Goal: Information Seeking & Learning: Learn about a topic

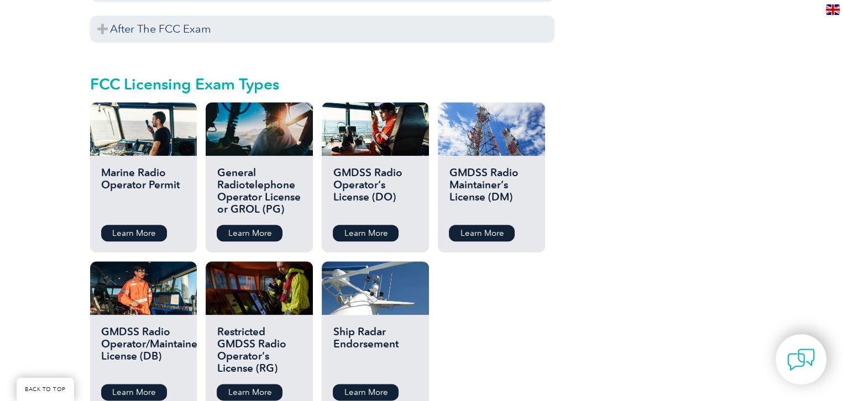
scroll to position [1209, 0]
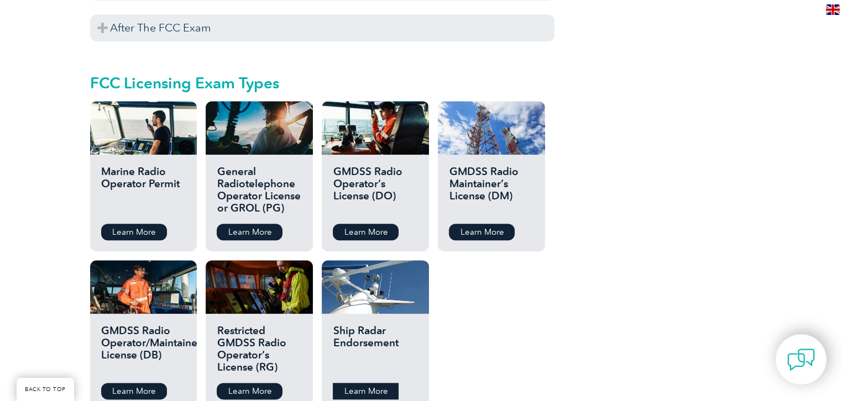
click at [361, 385] on link "Learn More" at bounding box center [366, 391] width 66 height 17
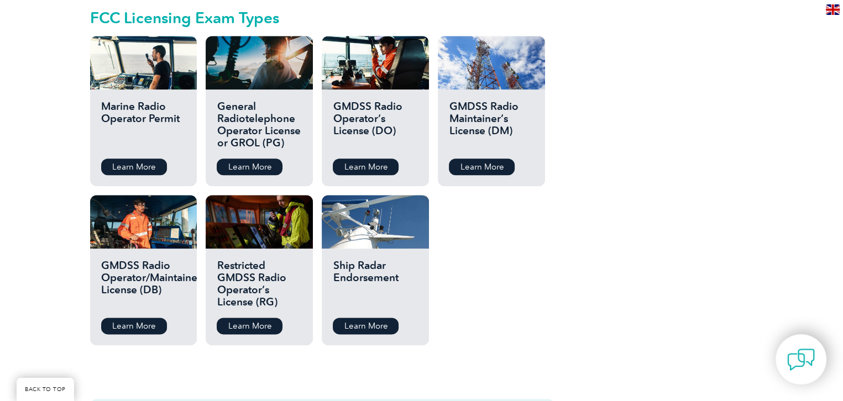
scroll to position [1277, 0]
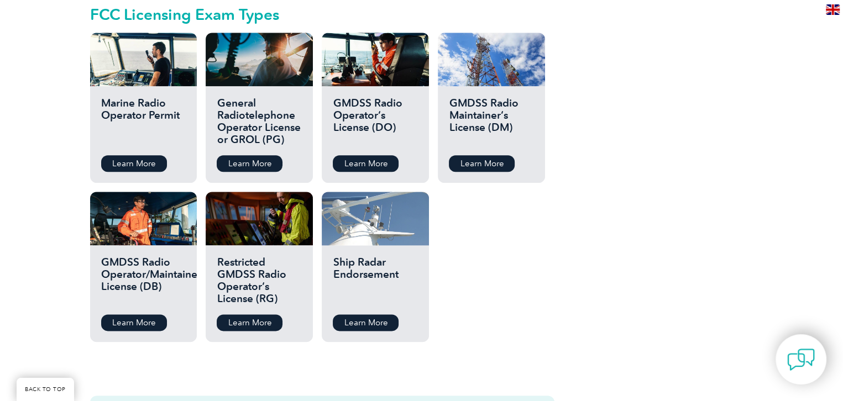
click at [371, 224] on div at bounding box center [375, 219] width 107 height 54
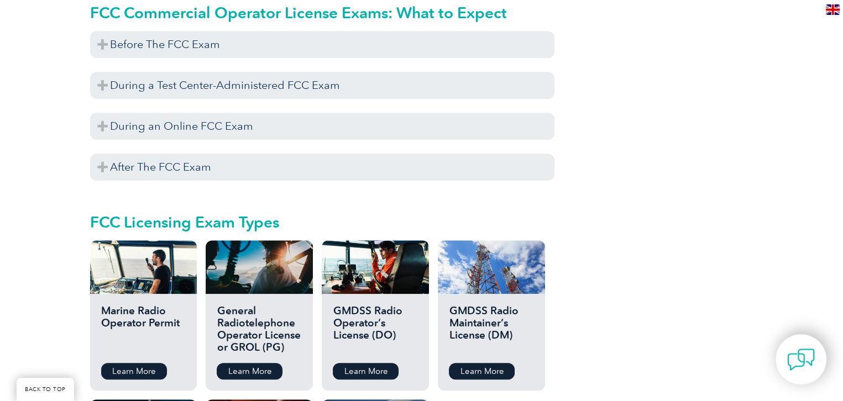
scroll to position [1070, 0]
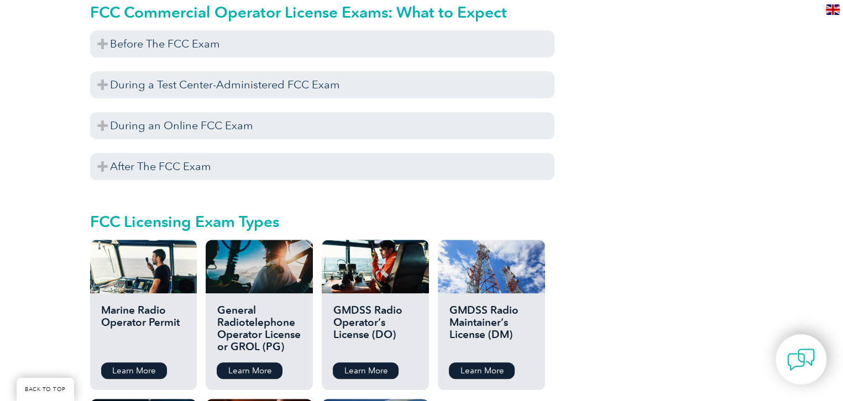
click at [486, 312] on h2 "GMDSS Radio Maintainer’s License (DM)" at bounding box center [491, 330] width 85 height 50
drag, startPoint x: 487, startPoint y: 346, endPoint x: 470, endPoint y: 357, distance: 20.4
click at [470, 357] on div "GMDSS Radio Maintainer’s License (DM) Learn More" at bounding box center [491, 342] width 107 height 97
click at [470, 363] on link "Learn More" at bounding box center [482, 371] width 66 height 17
click at [422, 213] on h2 "FCC Licensing Exam Types" at bounding box center [322, 222] width 465 height 18
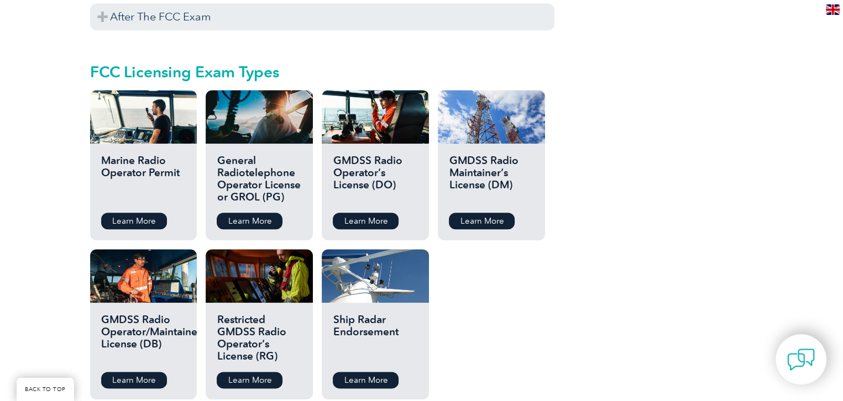
scroll to position [1221, 0]
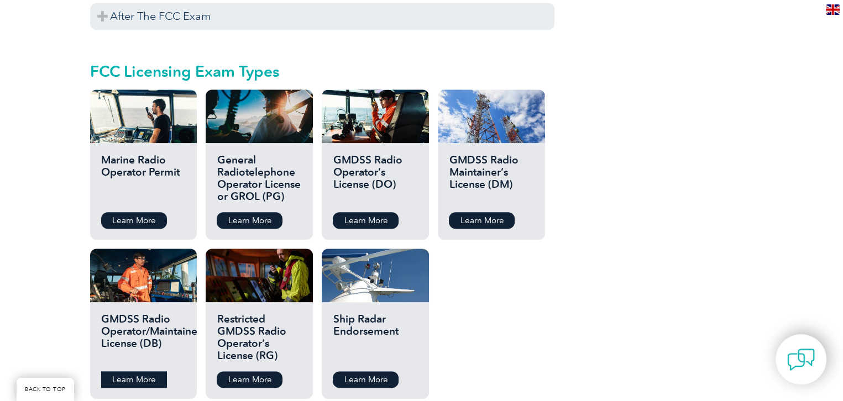
click at [141, 372] on link "Learn More" at bounding box center [134, 380] width 66 height 17
click at [262, 212] on link "Learn More" at bounding box center [250, 220] width 66 height 17
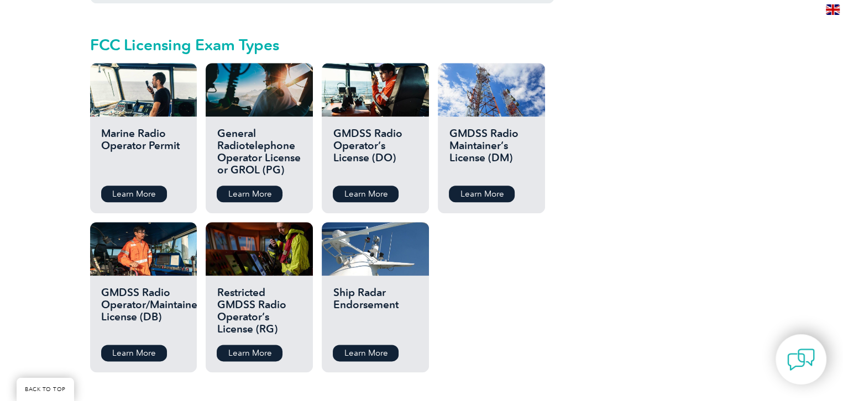
scroll to position [1248, 0]
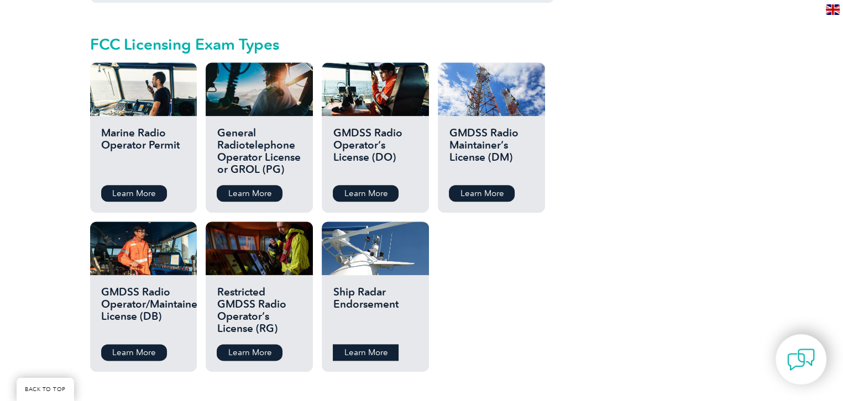
click at [362, 345] on link "Learn More" at bounding box center [366, 353] width 66 height 17
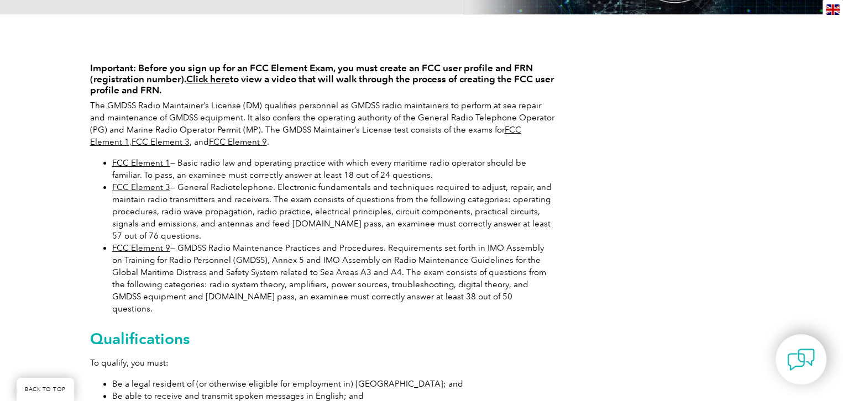
scroll to position [236, 0]
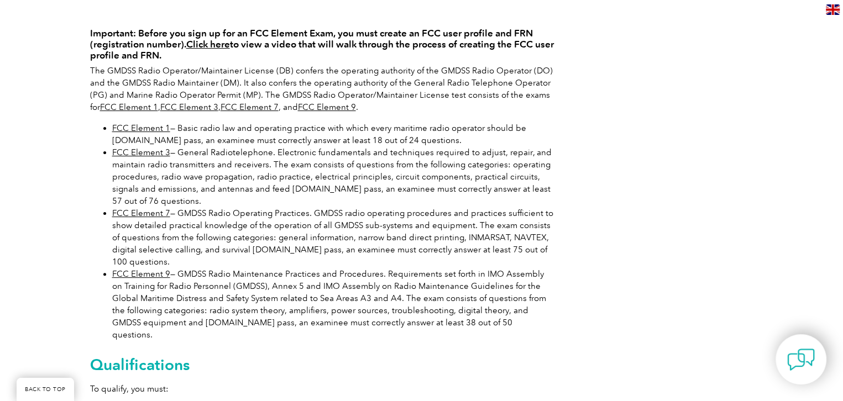
scroll to position [265, 0]
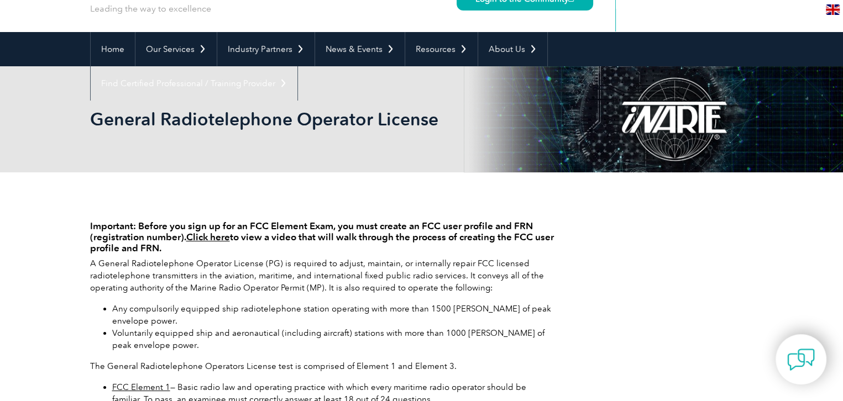
scroll to position [71, 0]
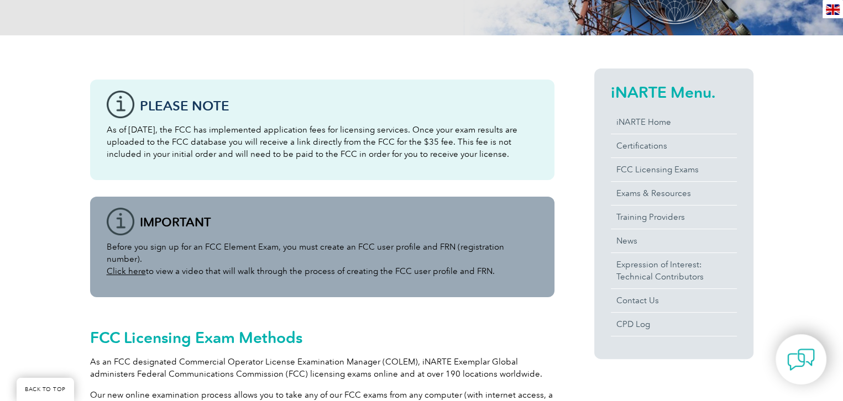
scroll to position [210, 0]
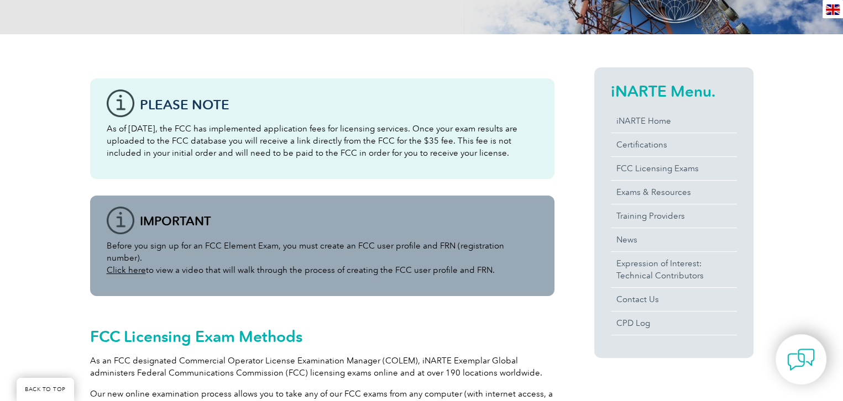
click at [143, 281] on div "Before you sign up for an FCC Element Exam, you must create an FCC user profile…" at bounding box center [322, 246] width 465 height 101
click at [217, 274] on div "Before you sign up for an FCC Element Exam, you must create an FCC user profile…" at bounding box center [322, 246] width 465 height 101
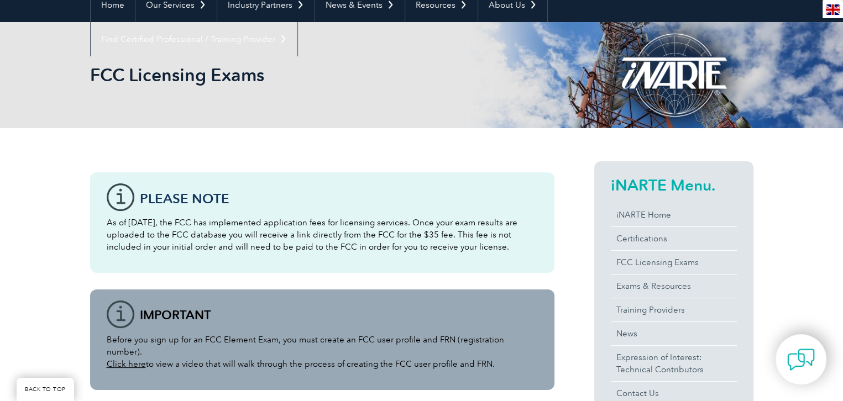
scroll to position [0, 0]
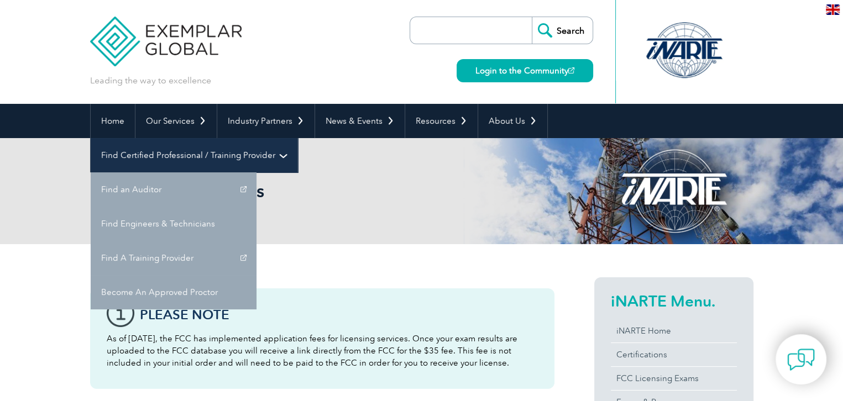
click at [298, 138] on link "Find Certified Professional / Training Provider" at bounding box center [194, 155] width 207 height 34
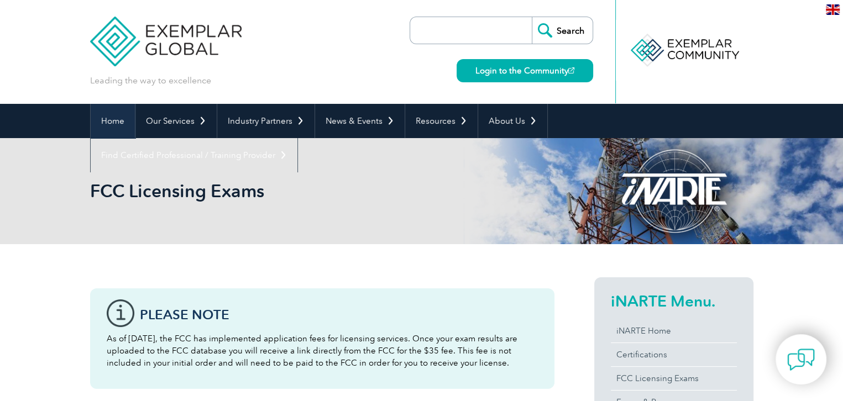
click at [101, 124] on link "Home" at bounding box center [113, 121] width 44 height 34
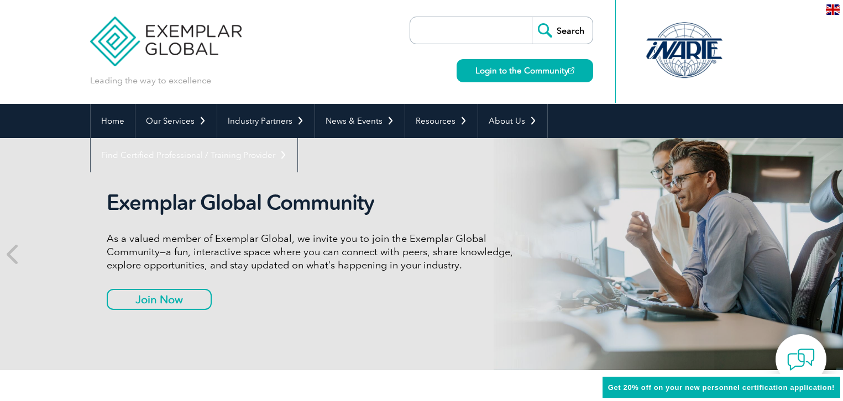
scroll to position [64, 0]
